Goal: Check status: Check status

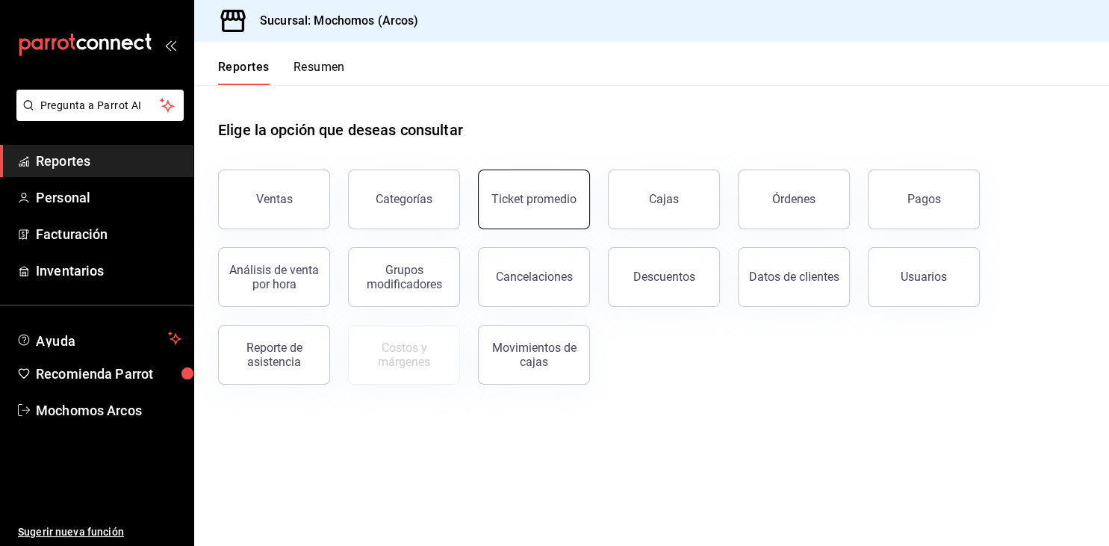
click at [509, 196] on div "Ticket promedio" at bounding box center [533, 199] width 85 height 14
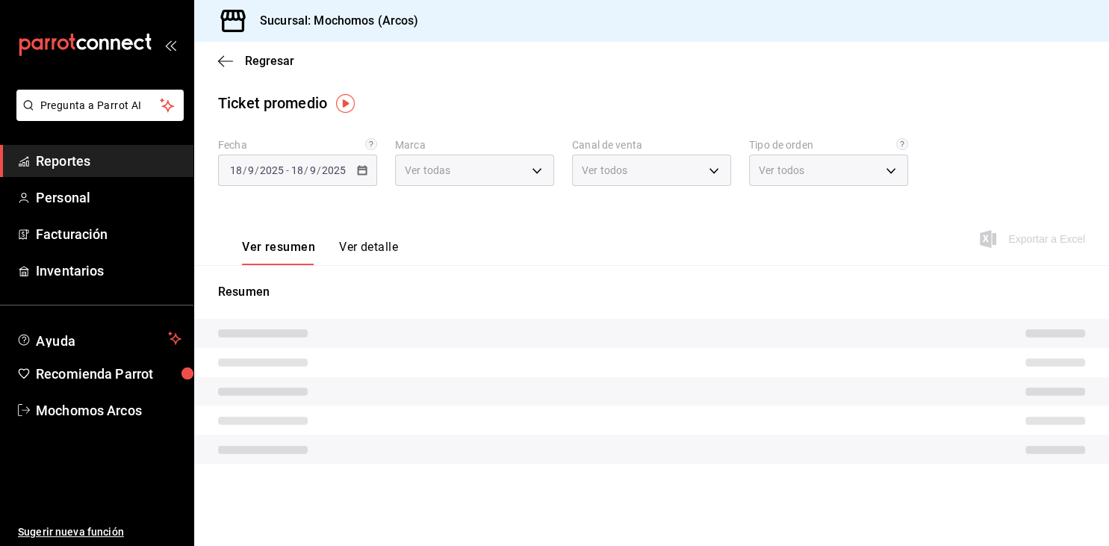
type input "dd36a3dd-8c35-4563-bc3a-0ae6137ce787"
type input "PARROT,UBER_EATS,RAPPI,DIDI_FOOD,ONLINE"
type input "c6b8ee8d-4955-4723-bae1-372b147e207b,27be71f3-ce18-4cfa-bd3b-e966efc6a73f,EXTER…"
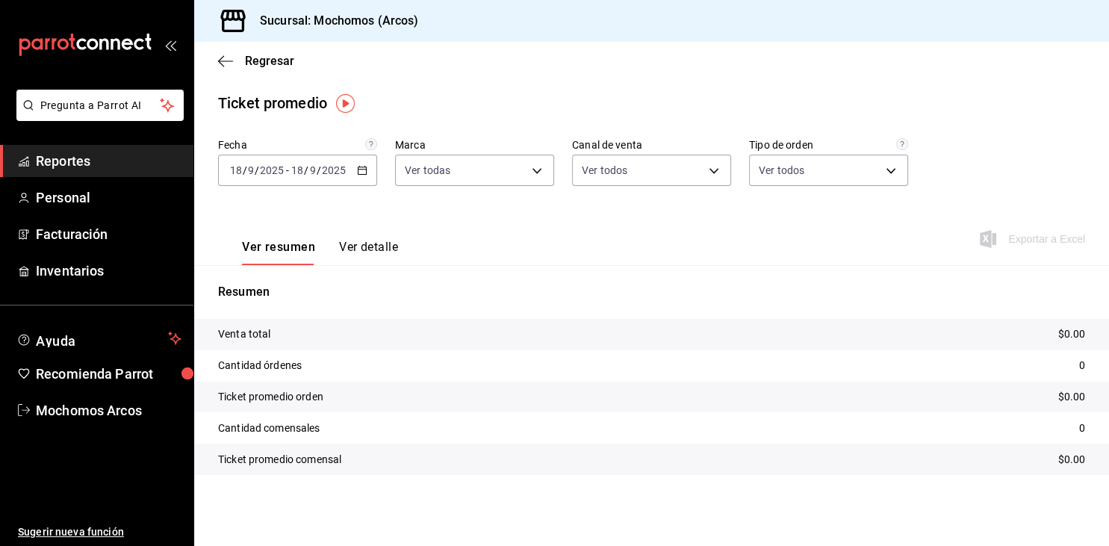
click at [364, 163] on div "[DATE] [DATE] - [DATE] [DATE]" at bounding box center [297, 170] width 159 height 31
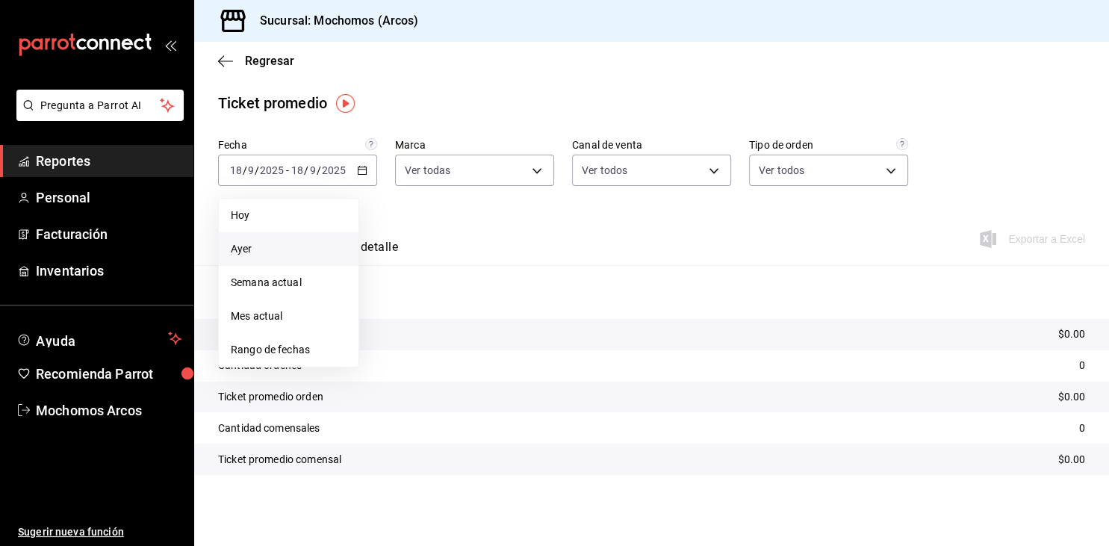
click at [245, 246] on span "Ayer" at bounding box center [289, 249] width 116 height 16
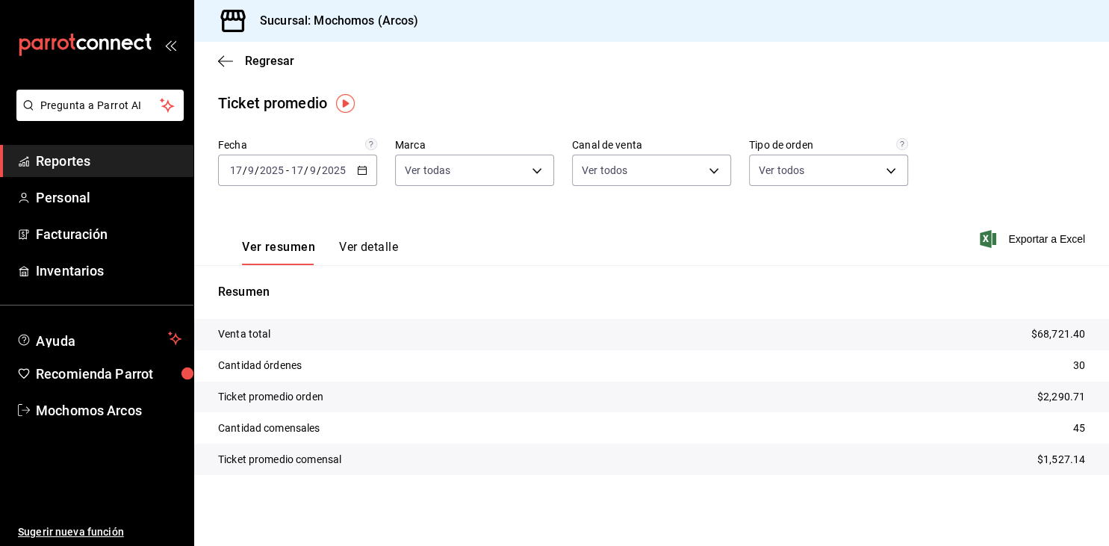
click at [107, 151] on link "Reportes" at bounding box center [96, 161] width 193 height 32
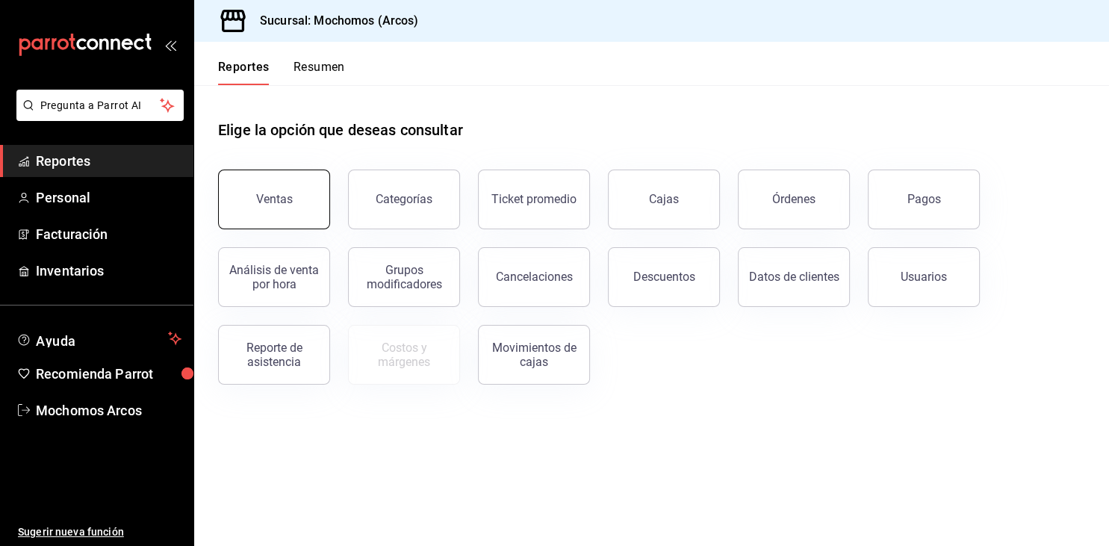
click at [283, 178] on button "Ventas" at bounding box center [274, 199] width 112 height 60
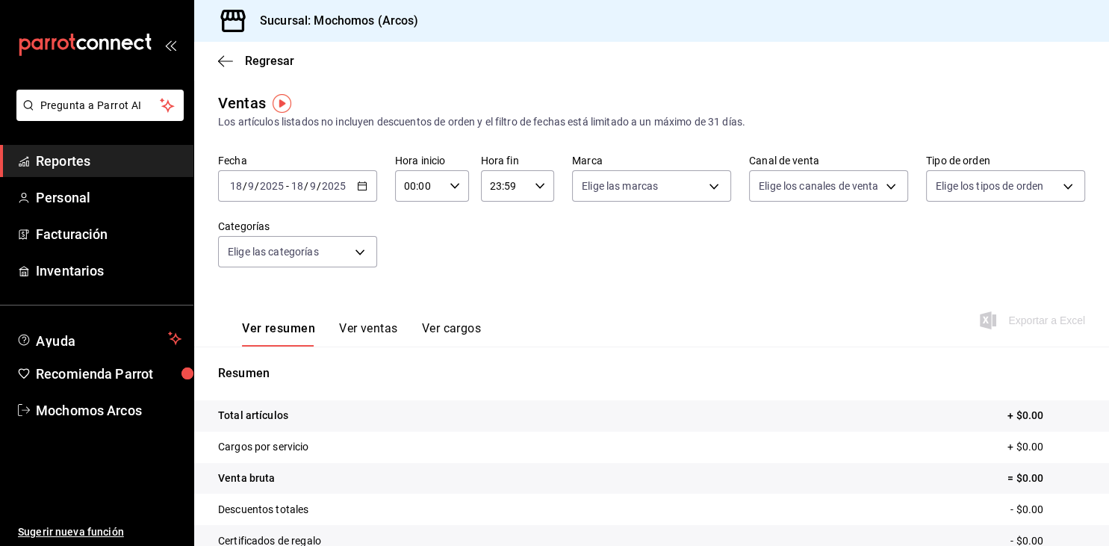
click at [432, 181] on input "00:00" at bounding box center [419, 186] width 49 height 30
click at [415, 268] on button "05" at bounding box center [413, 253] width 31 height 30
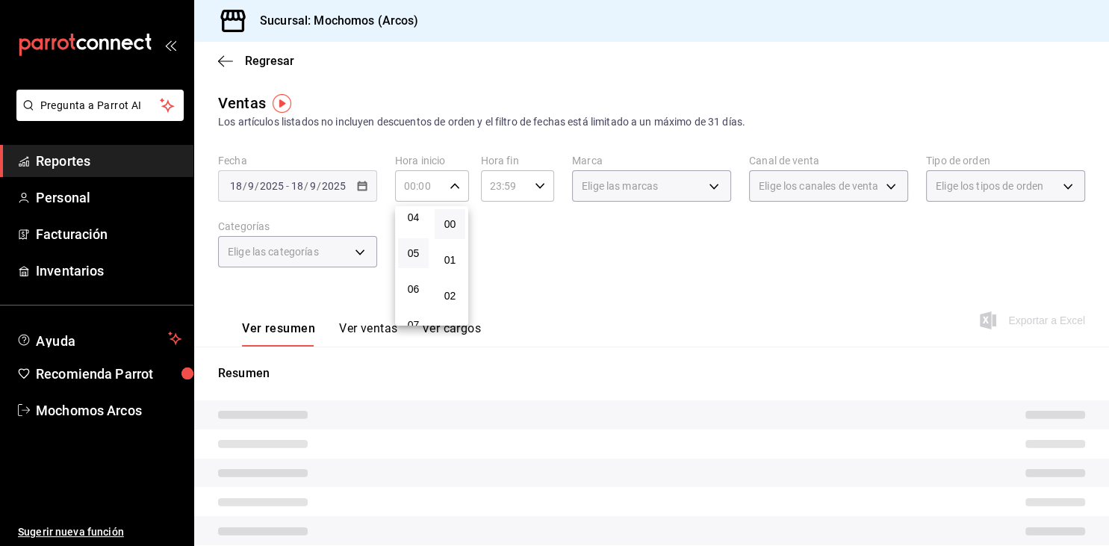
type input "05:00"
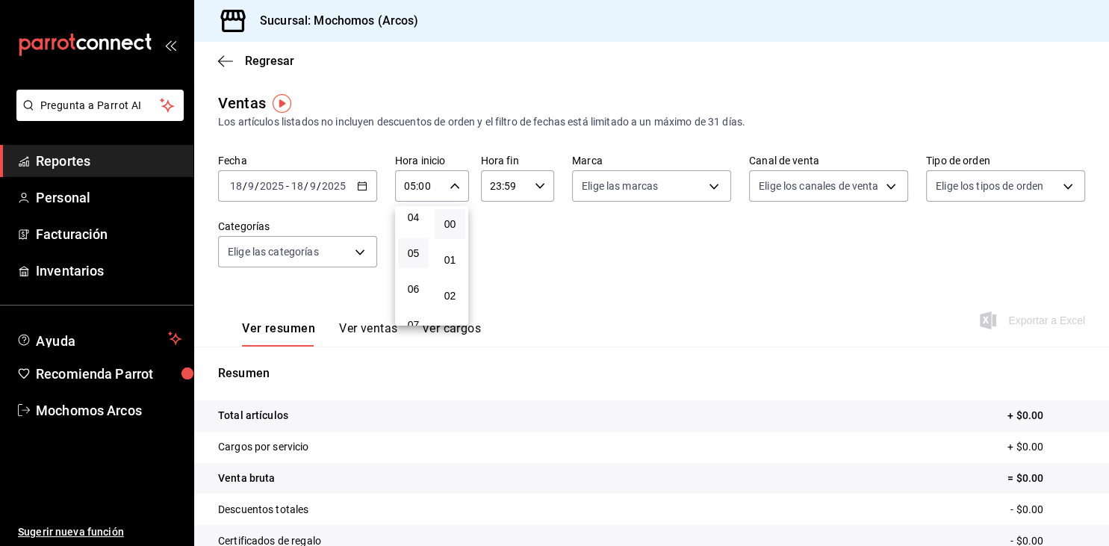
click at [520, 201] on div at bounding box center [554, 273] width 1109 height 546
click at [524, 194] on input "23:59" at bounding box center [505, 186] width 49 height 30
click at [498, 273] on button "04" at bounding box center [499, 276] width 31 height 30
type input "04:59"
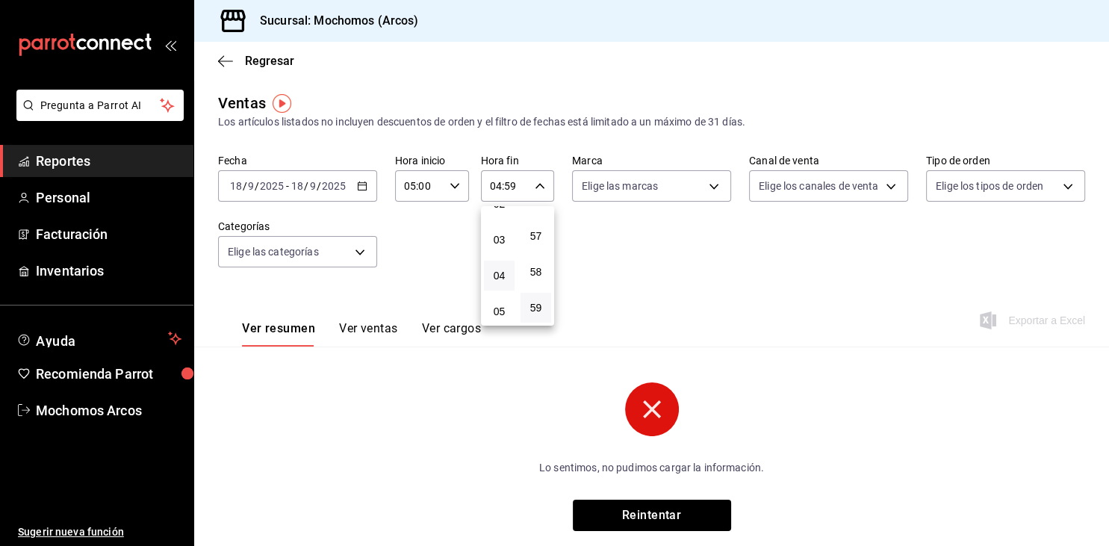
click at [420, 237] on div at bounding box center [554, 273] width 1109 height 546
click at [377, 211] on div "Fecha [DATE] [DATE] - [DATE] [DATE] Hora inicio 05:00 Hora inicio Hora fin 04:5…" at bounding box center [651, 219] width 867 height 131
click at [366, 186] on icon "button" at bounding box center [362, 186] width 10 height 10
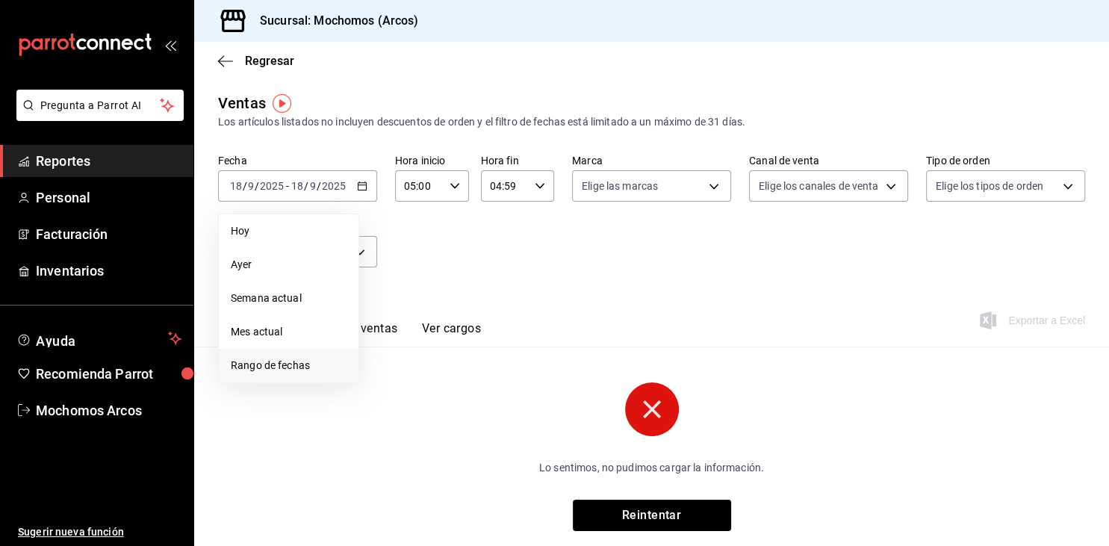
click at [243, 356] on li "Rango de fechas" at bounding box center [289, 366] width 140 height 34
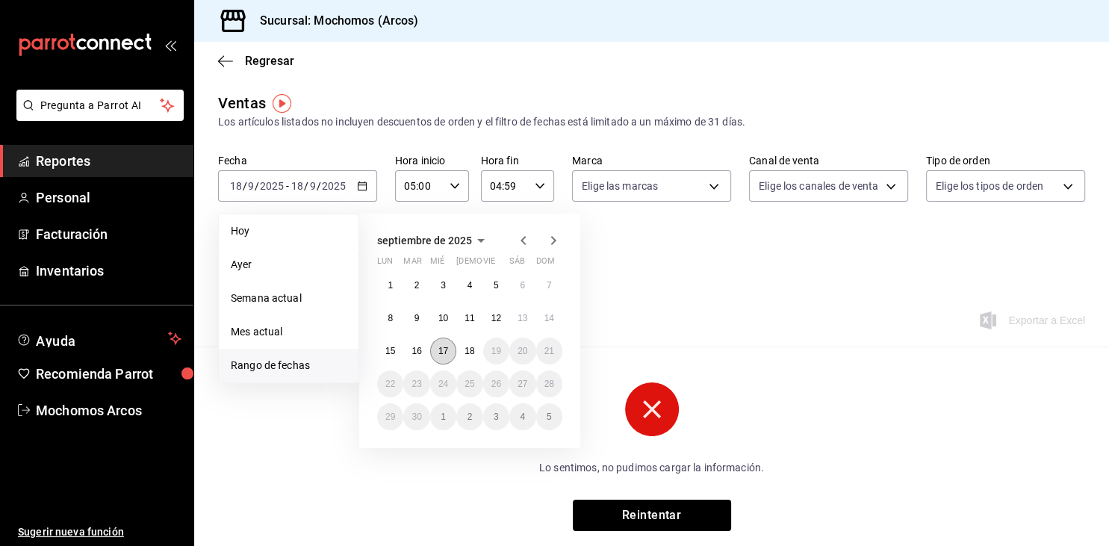
click at [437, 352] on button "17" at bounding box center [443, 350] width 26 height 27
click at [467, 358] on button "18" at bounding box center [469, 350] width 26 height 27
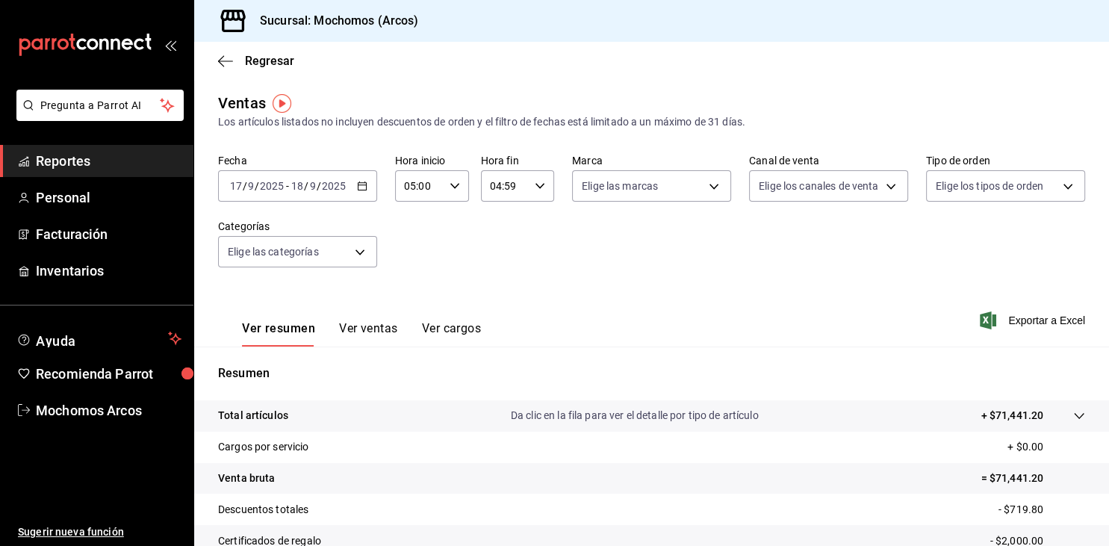
click at [352, 184] on div "[DATE] [DATE] - [DATE] [DATE]" at bounding box center [297, 185] width 159 height 31
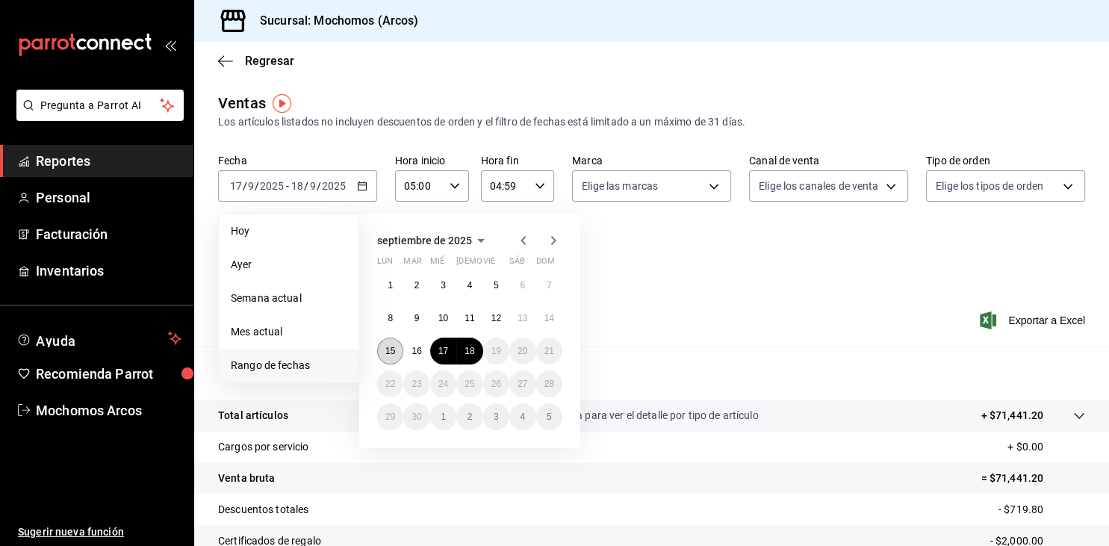
click at [388, 346] on abbr "15" at bounding box center [390, 351] width 10 height 10
click at [471, 357] on button "18" at bounding box center [469, 350] width 26 height 27
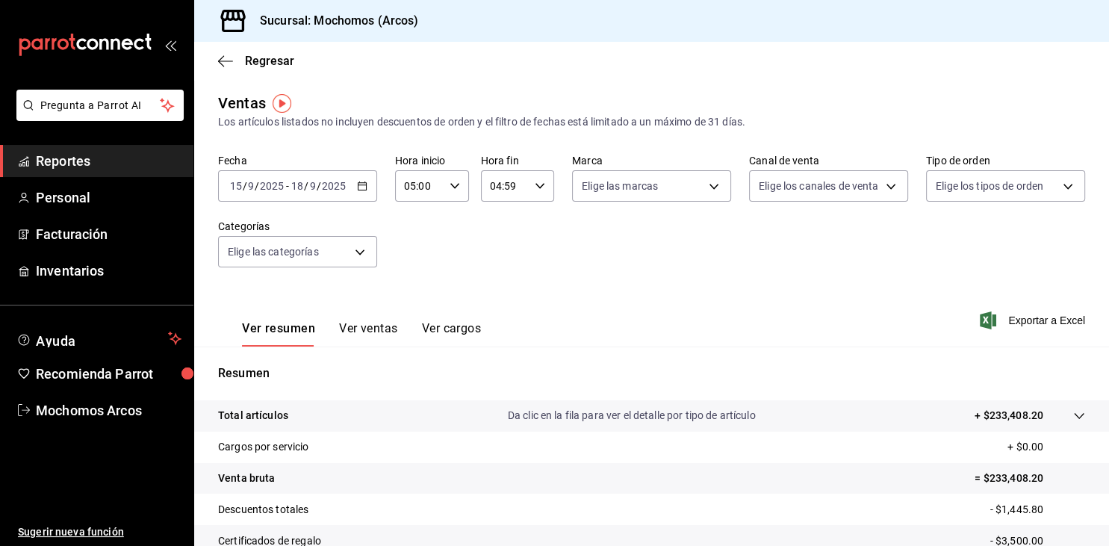
scroll to position [169, 0]
